Goal: Task Accomplishment & Management: Manage account settings

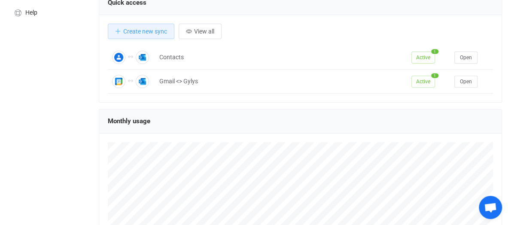
scroll to position [129, 0]
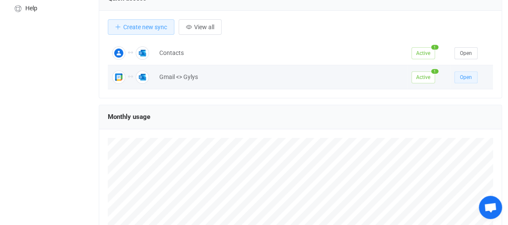
click at [467, 76] on span "Open" at bounding box center [466, 77] width 12 height 6
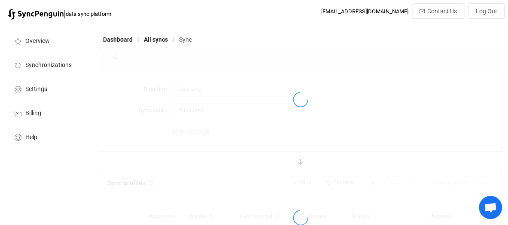
type input "10 minutes"
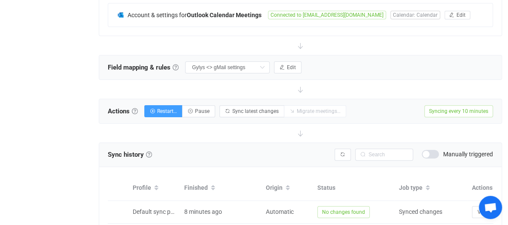
scroll to position [234, 0]
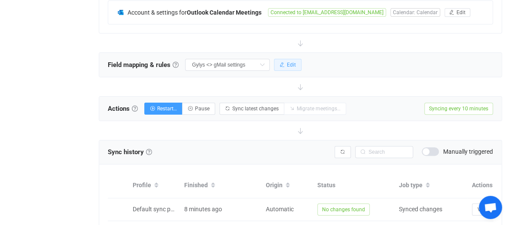
click at [291, 62] on span "Edit" at bounding box center [291, 65] width 9 height 6
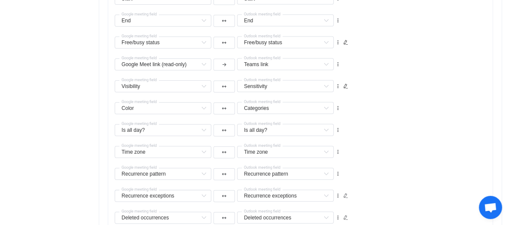
scroll to position [835, 0]
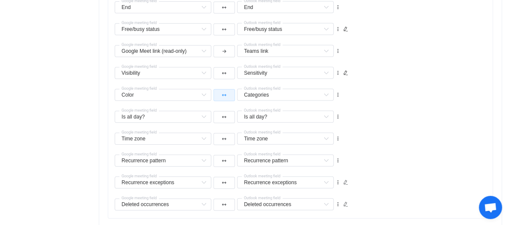
click at [228, 89] on button "button" at bounding box center [223, 95] width 21 height 12
click at [223, 140] on li at bounding box center [223, 144] width 21 height 15
click at [438, 108] on div "Is all day? Is all day? Default field Is default reminder set? Default field Or…" at bounding box center [304, 113] width 378 height 22
click at [328, 89] on icon at bounding box center [326, 95] width 11 height 12
click at [312, 89] on input "text" at bounding box center [285, 95] width 97 height 12
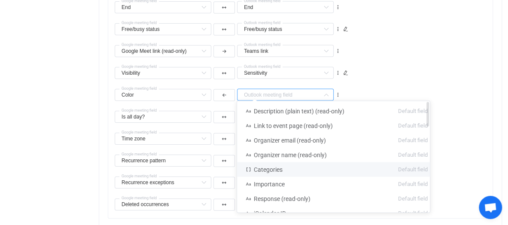
click at [283, 171] on li "Categories Default field" at bounding box center [336, 169] width 199 height 15
type input "Categories"
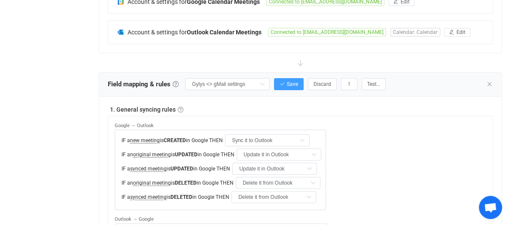
scroll to position [105, 0]
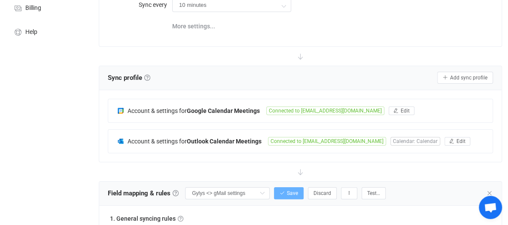
click at [287, 191] on span "Save" at bounding box center [292, 193] width 11 height 6
